Goal: Information Seeking & Learning: Learn about a topic

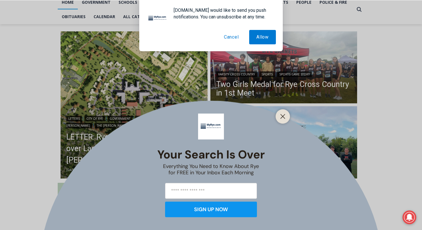
scroll to position [130, 0]
click at [283, 115] on icon "Close" at bounding box center [282, 115] width 5 height 5
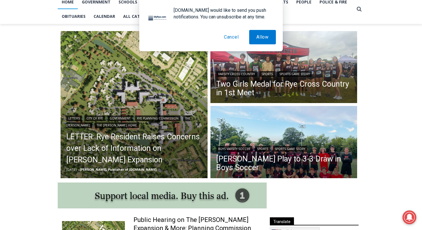
click at [223, 41] on button "Cancel" at bounding box center [231, 37] width 29 height 14
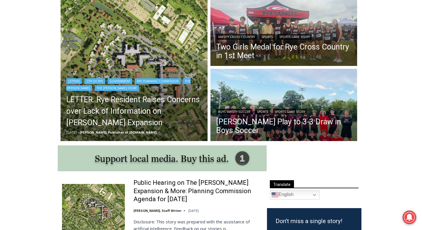
scroll to position [168, 0]
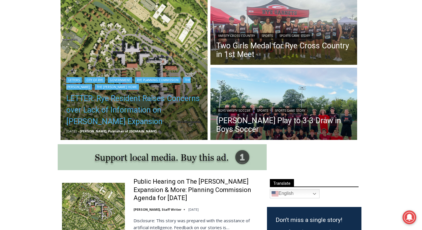
click at [145, 106] on link "LETTER: Rye Resident Raises Concerns over Lack of Information on [PERSON_NAME] …" at bounding box center [134, 110] width 136 height 34
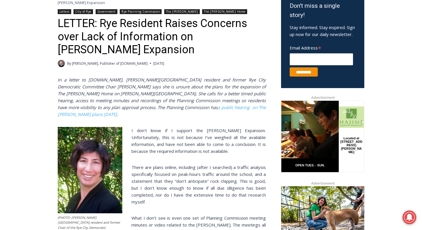
scroll to position [200, 0]
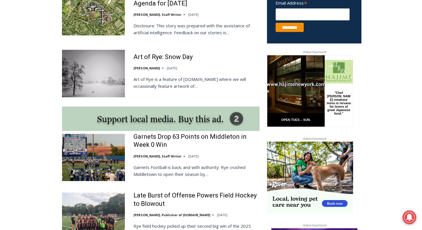
scroll to position [423, 0]
